Goal: Book appointment/travel/reservation

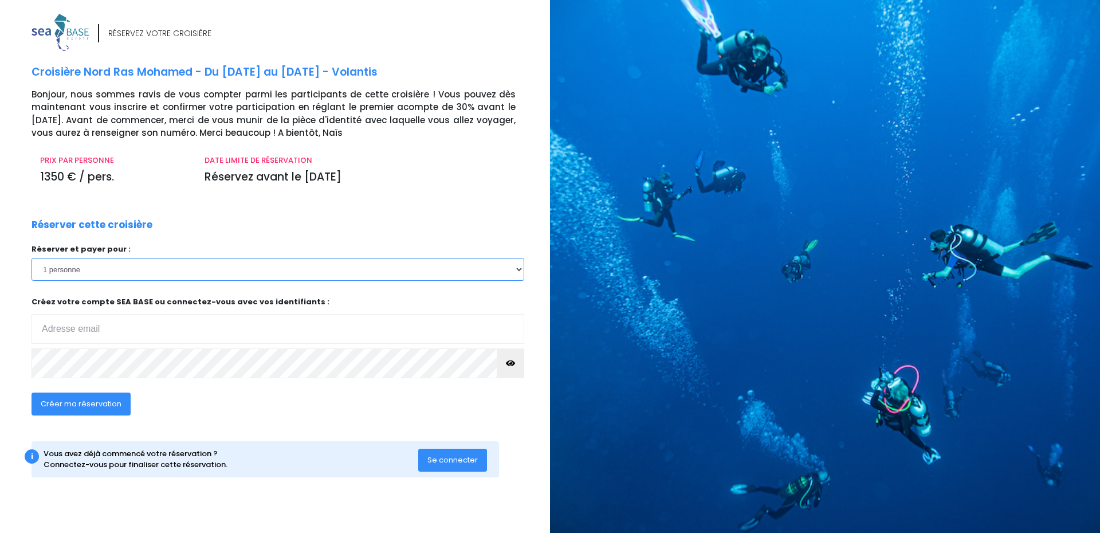
click at [520, 268] on select "1 personne 2 personnes 3 personnes 4 personnes 5 personnes 6 personnes 7 person…" at bounding box center [278, 269] width 493 height 23
select select "2"
click at [32, 258] on select "1 personne 2 personnes 3 personnes 4 personnes 5 personnes 6 personnes 7 person…" at bounding box center [278, 269] width 493 height 23
drag, startPoint x: 70, startPoint y: 328, endPoint x: 93, endPoint y: 328, distance: 22.9
click at [72, 328] on input "email" at bounding box center [278, 329] width 493 height 30
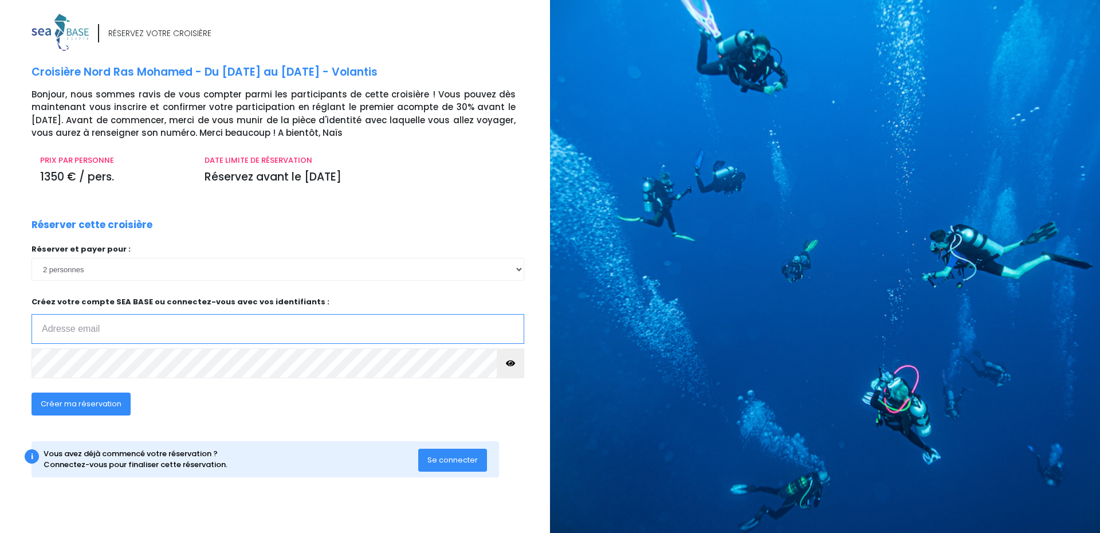
type input "[EMAIL_ADDRESS][DOMAIN_NAME]"
click at [509, 363] on icon "button" at bounding box center [510, 363] width 9 height 0
click at [457, 457] on span "Se connecter" at bounding box center [452, 459] width 50 height 11
drag, startPoint x: 520, startPoint y: 267, endPoint x: 294, endPoint y: 273, distance: 225.8
click at [519, 267] on select "1 personne 2 personnes 3 personnes 4 personnes 5 personnes 6 personnes 7 person…" at bounding box center [278, 269] width 493 height 23
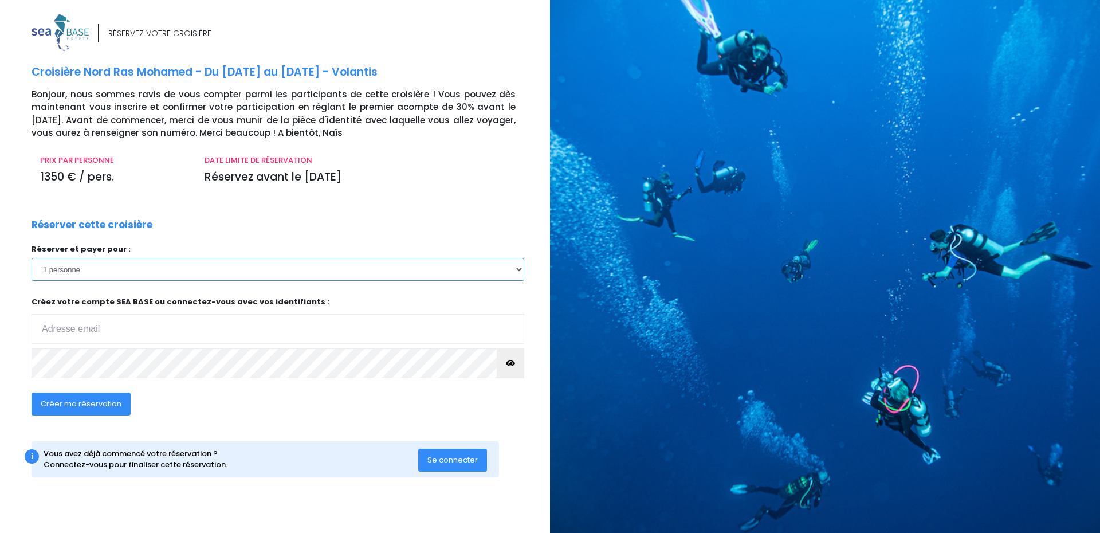
select select "2"
click at [32, 258] on select "1 personne 2 personnes 3 personnes 4 personnes 5 personnes 6 personnes 7 person…" at bounding box center [278, 269] width 493 height 23
click at [92, 325] on input "email" at bounding box center [278, 329] width 493 height 30
type input "[EMAIL_ADDRESS][DOMAIN_NAME]"
click at [509, 363] on icon "button" at bounding box center [510, 363] width 9 height 0
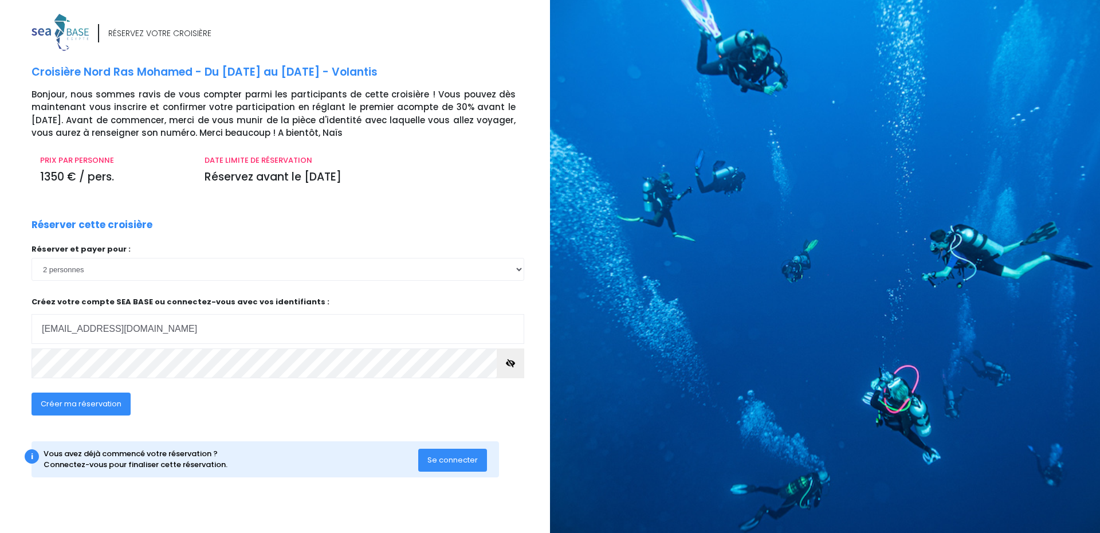
click at [64, 402] on span "Créer ma réservation" at bounding box center [81, 403] width 81 height 11
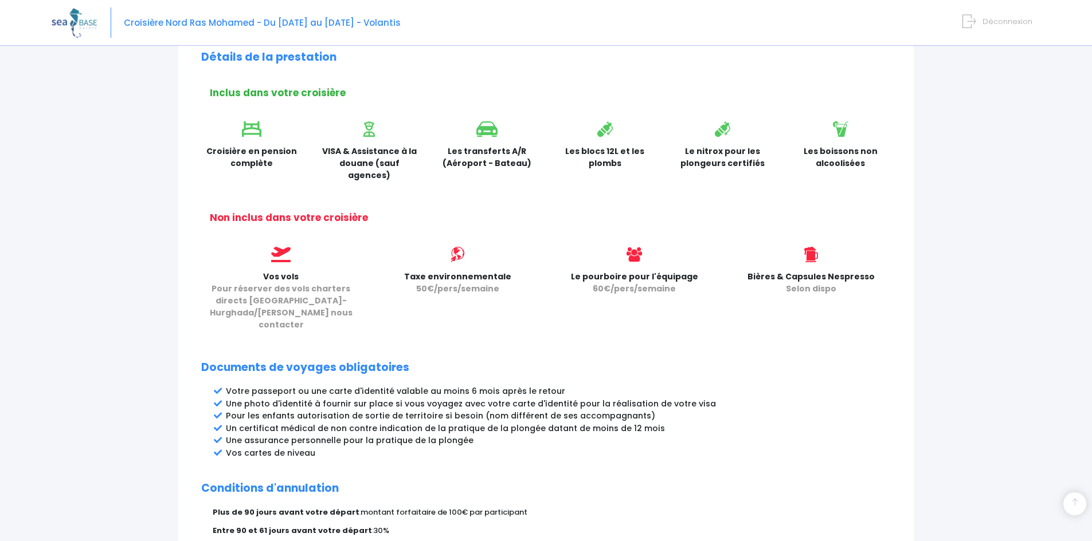
scroll to position [494, 0]
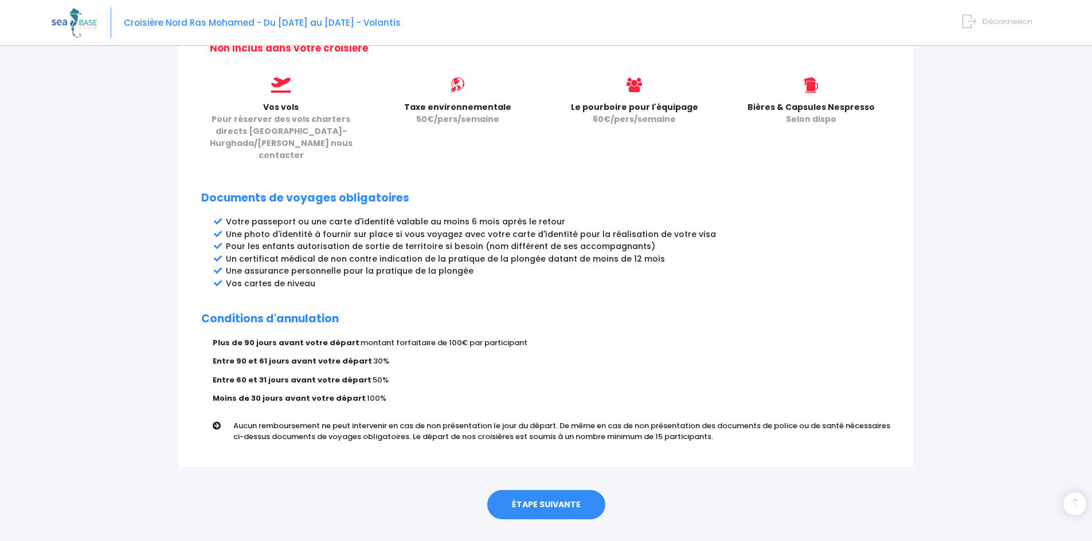
click at [550, 490] on link "ÉTAPE SUIVANTE" at bounding box center [546, 505] width 118 height 30
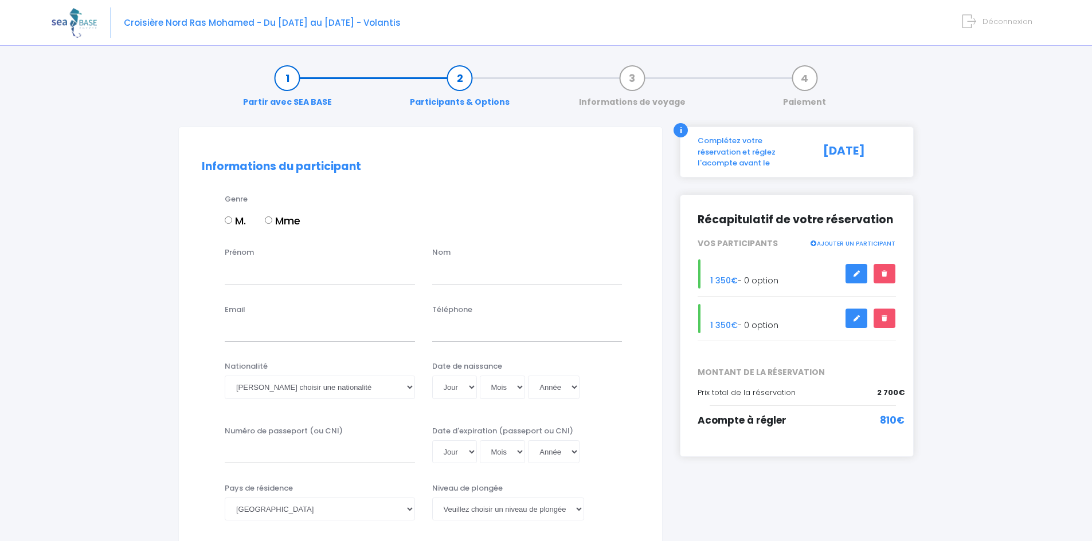
click at [227, 220] on input "M." at bounding box center [228, 220] width 7 height 7
radio input "true"
click at [245, 271] on input "Prénom" at bounding box center [320, 273] width 190 height 23
type input "[PERSON_NAME]"
type input "Abou Eid"
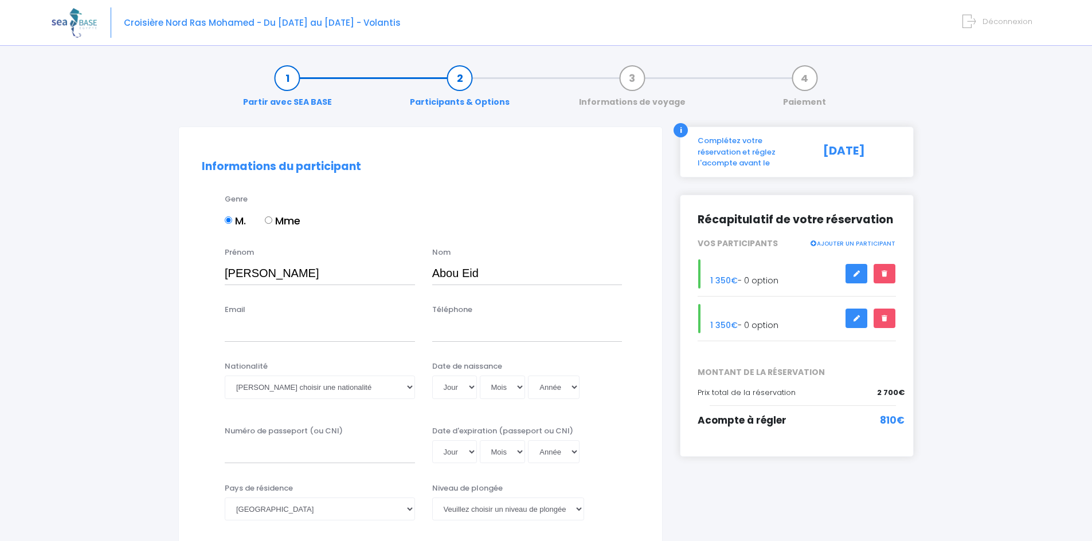
type input "[EMAIL_ADDRESS][DOMAIN_NAME]"
type input "0664930196"
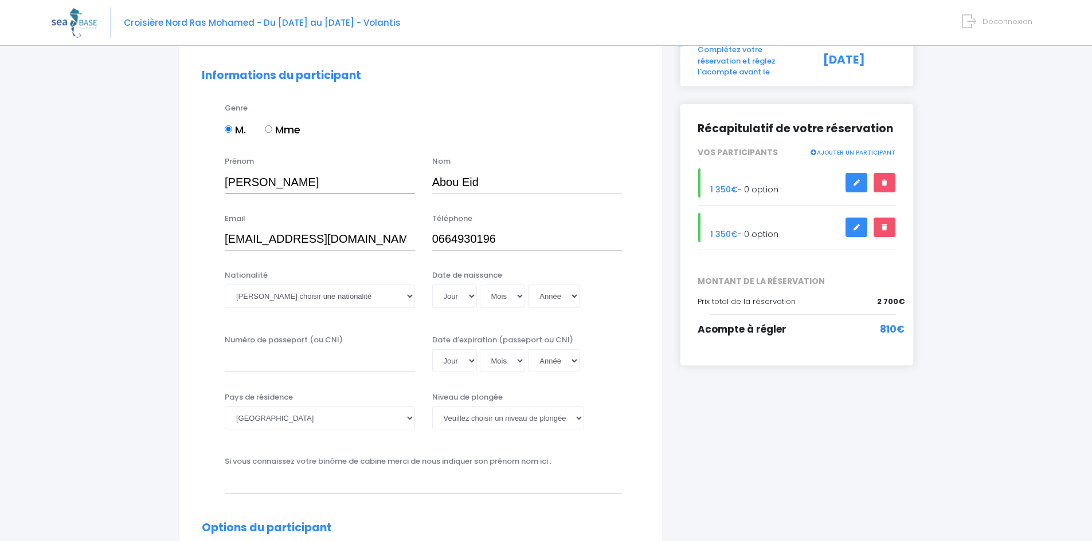
scroll to position [115, 0]
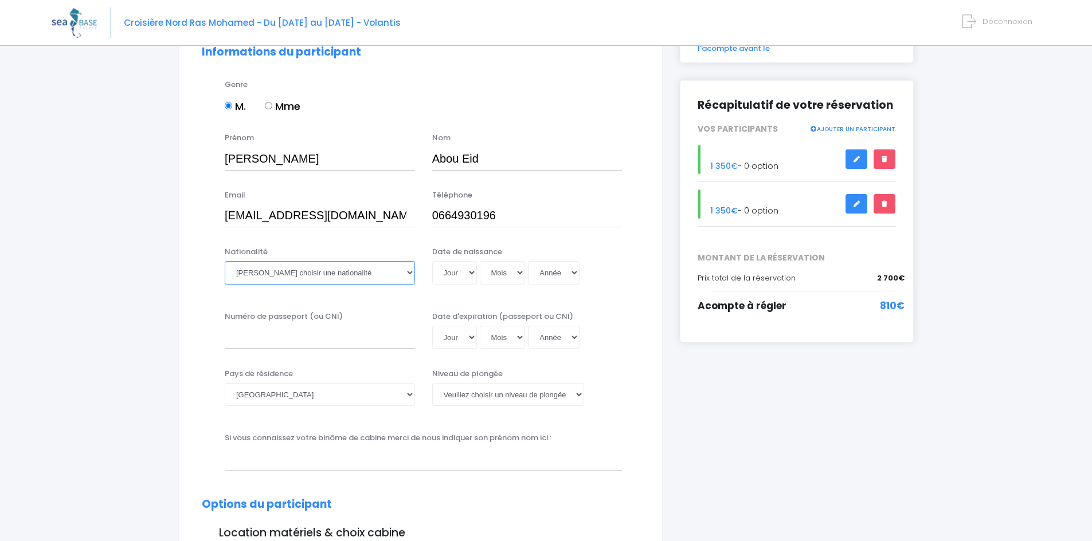
click at [409, 270] on select "Veuillez choisir une nationalité [DEMOGRAPHIC_DATA] Algerienne Allemande [GEOGR…" at bounding box center [320, 272] width 190 height 23
select select "Française"
click at [225, 261] on select "Veuillez choisir une nationalité [DEMOGRAPHIC_DATA] Algerienne Allemande [GEOGR…" at bounding box center [320, 272] width 190 height 23
click at [468, 271] on select "Jour 01 02 03 04 05 06 07 08 09 10 11 12 13 14 15 16 17 18 19 20 21 22 23 24 25…" at bounding box center [454, 272] width 45 height 23
select select "21"
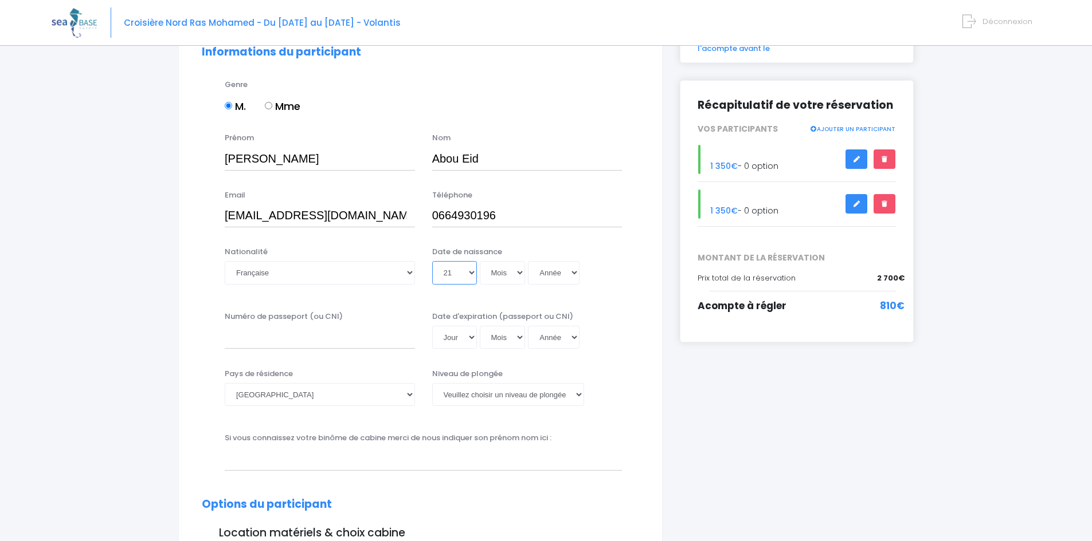
click at [432, 261] on select "Jour 01 02 03 04 05 06 07 08 09 10 11 12 13 14 15 16 17 18 19 20 21 22 23 24 25…" at bounding box center [454, 272] width 45 height 23
click at [517, 272] on select "Mois 01 02 03 04 05 06 07 08 09 10 11 12" at bounding box center [503, 272] width 46 height 23
select select "09"
click at [480, 261] on select "Mois 01 02 03 04 05 06 07 08 09 10 11 12" at bounding box center [503, 272] width 46 height 23
click at [568, 272] on select "Année 2045 2044 2043 2042 2041 2040 2039 2038 2037 2036 2035 2034 2033 2032 203…" at bounding box center [554, 272] width 52 height 23
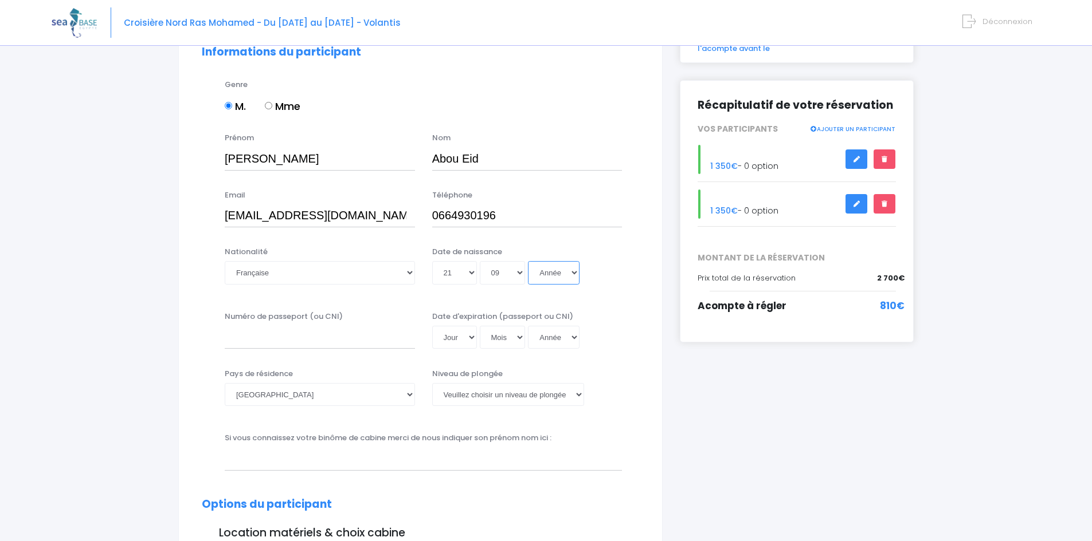
select select "1967"
click at [528, 261] on select "Année 2045 2044 2043 2042 2041 2040 2039 2038 2037 2036 2035 2034 2033 2032 203…" at bounding box center [554, 272] width 52 height 23
type input "[DATE]"
